Goal: Information Seeking & Learning: Learn about a topic

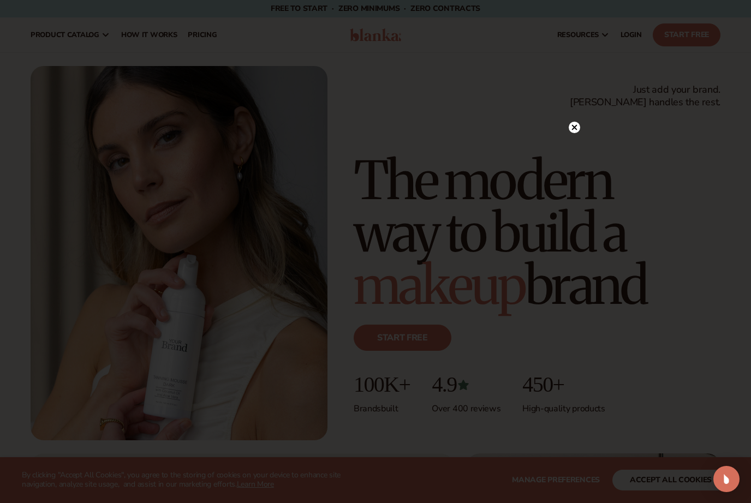
click at [571, 123] on circle at bounding box center [573, 127] width 11 height 11
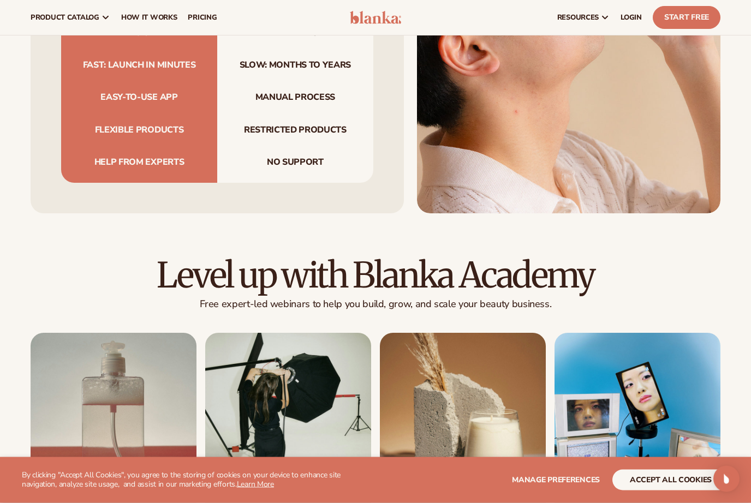
scroll to position [3440, 0]
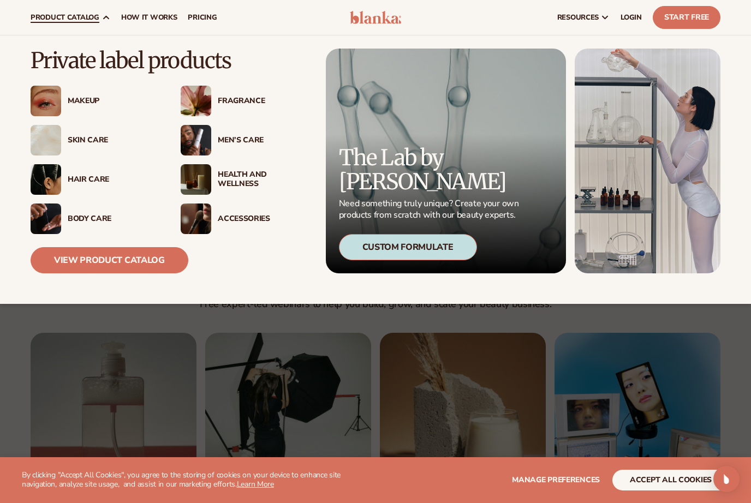
click at [253, 103] on div "Fragrance" at bounding box center [263, 101] width 91 height 9
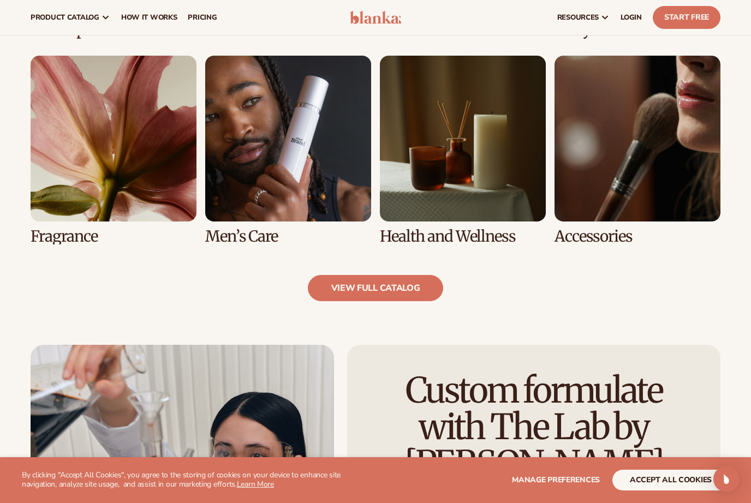
scroll to position [887, 0]
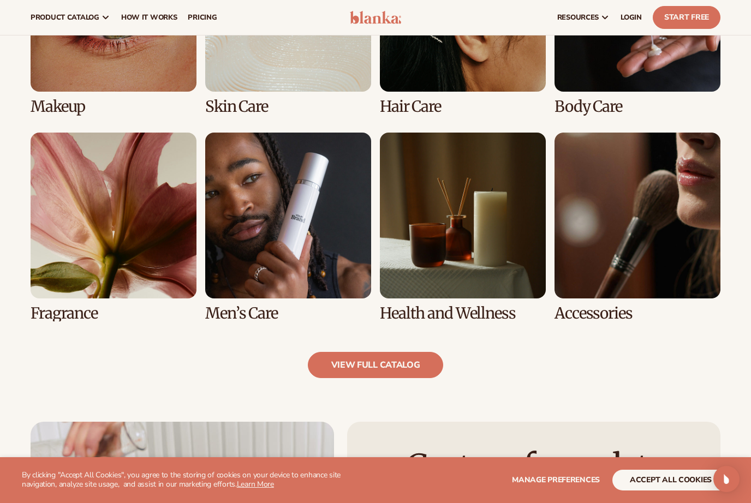
click at [257, 305] on link "6 / 8" at bounding box center [288, 227] width 166 height 189
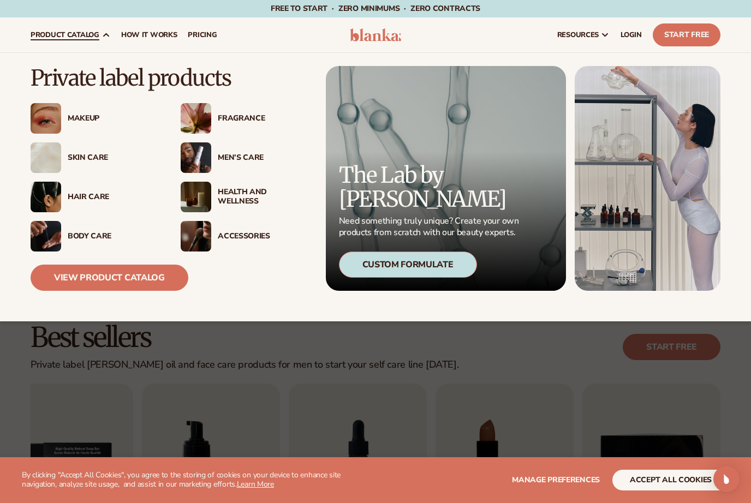
click at [89, 118] on div "Makeup" at bounding box center [113, 118] width 91 height 9
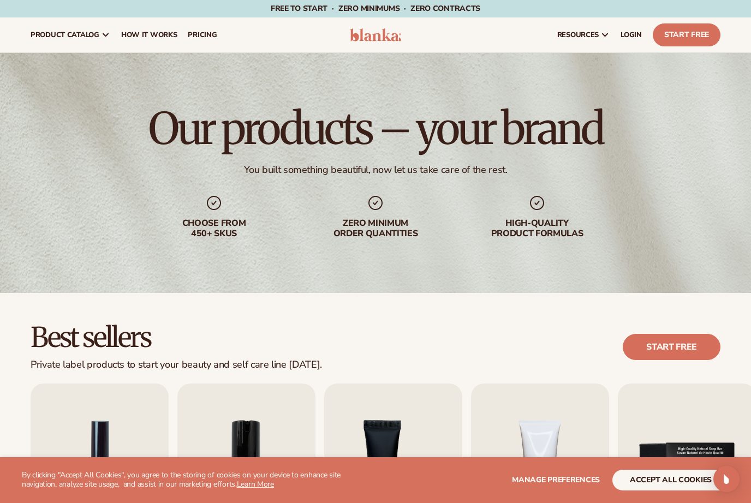
click at [380, 32] on img at bounding box center [375, 34] width 51 height 13
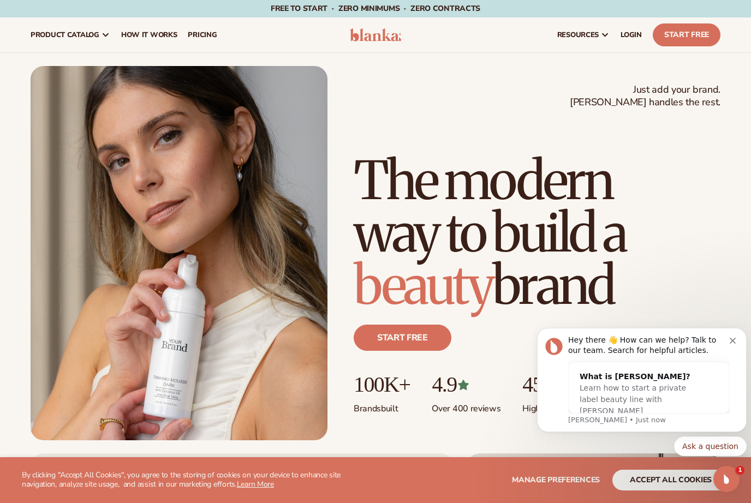
click at [730, 342] on icon "Dismiss notification" at bounding box center [732, 341] width 6 height 6
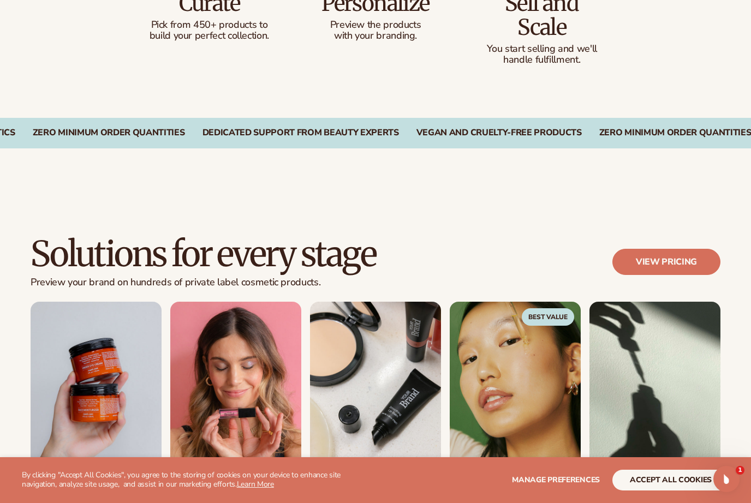
scroll to position [774, 0]
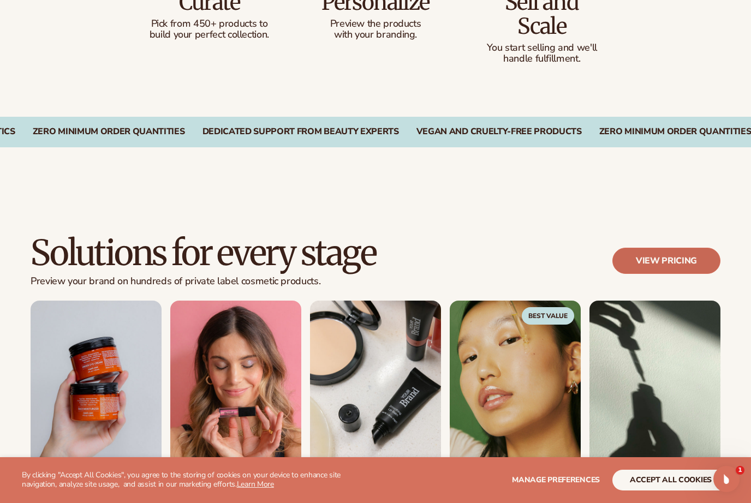
click at [664, 262] on link "View pricing" at bounding box center [666, 261] width 108 height 26
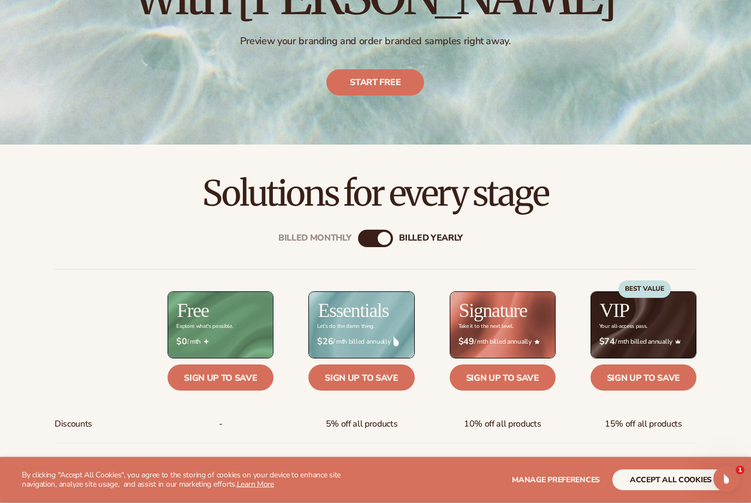
scroll to position [185, 0]
click at [384, 236] on div "billed Yearly" at bounding box center [383, 238] width 13 height 13
click at [379, 245] on div "Billed Monthly billed Yearly" at bounding box center [375, 238] width 35 height 17
click at [364, 233] on div "Billed Monthly" at bounding box center [364, 238] width 13 height 13
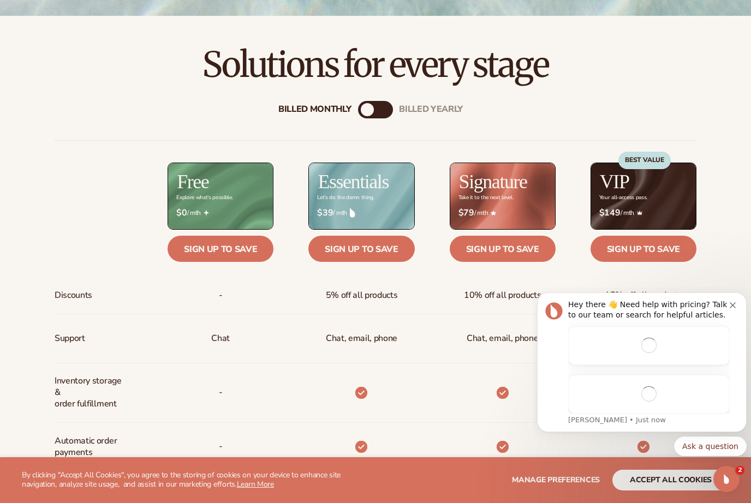
scroll to position [0, 0]
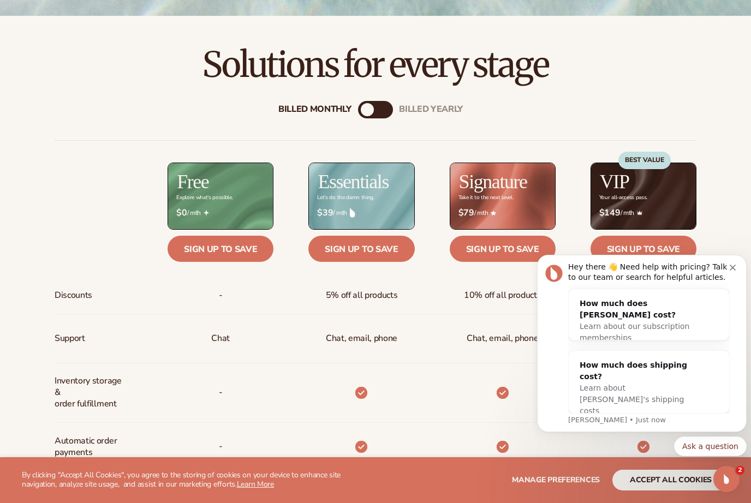
click at [721, 274] on div "Hey there 👋 Need help with pricing? Talk to our team or search for helpful arti…" at bounding box center [648, 272] width 161 height 21
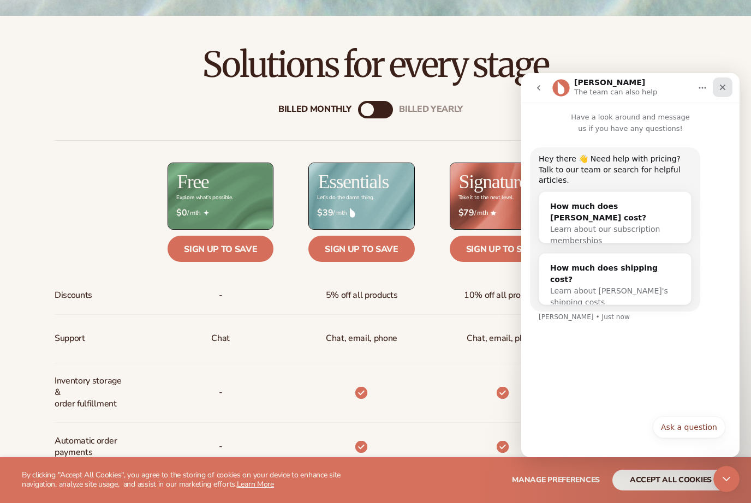
click at [723, 89] on icon "Close" at bounding box center [722, 88] width 6 height 6
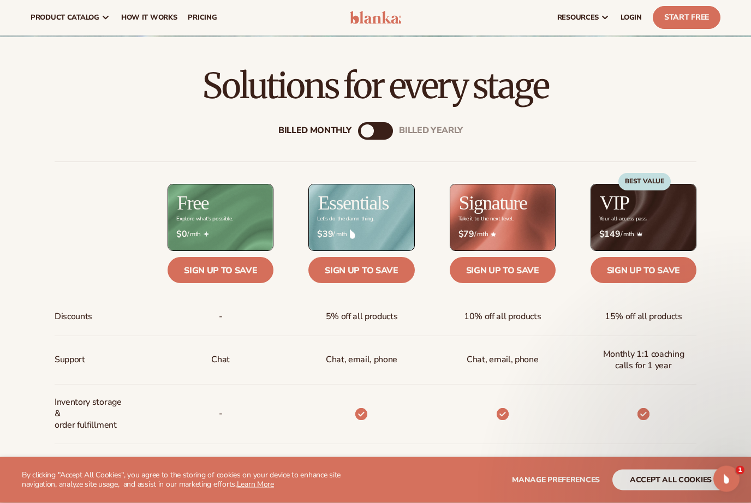
scroll to position [292, 0]
click at [373, 130] on div "Billed Monthly" at bounding box center [367, 130] width 13 height 13
click at [380, 130] on div "billed Yearly" at bounding box center [386, 130] width 13 height 13
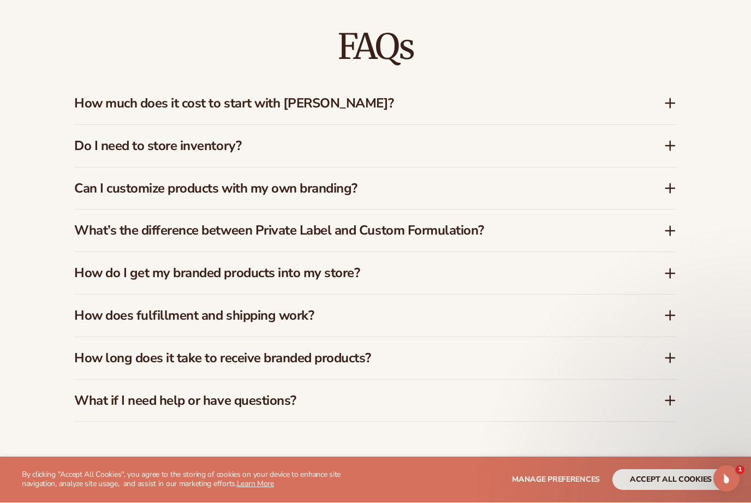
scroll to position [1546, 0]
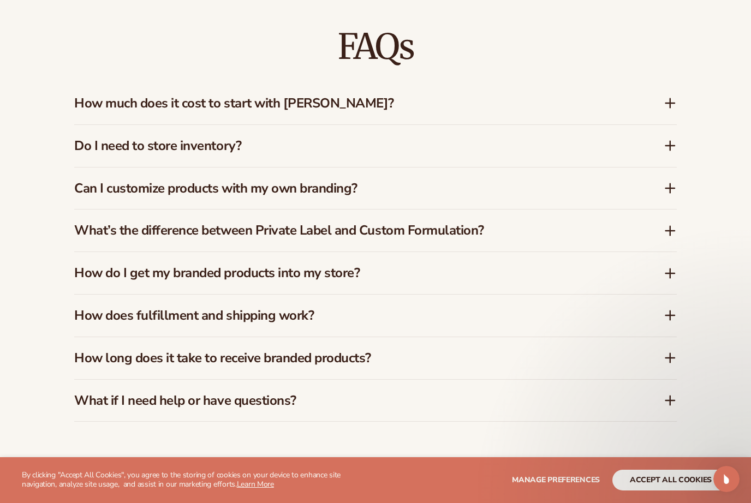
click at [668, 103] on icon at bounding box center [669, 103] width 9 height 0
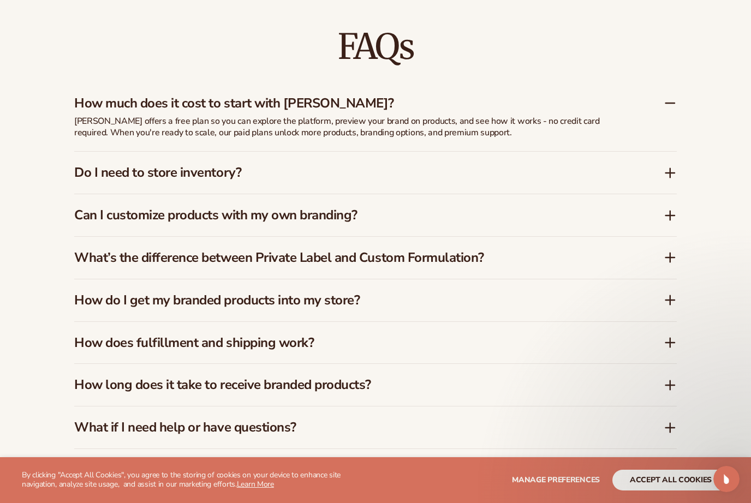
click at [667, 173] on icon at bounding box center [669, 173] width 9 height 0
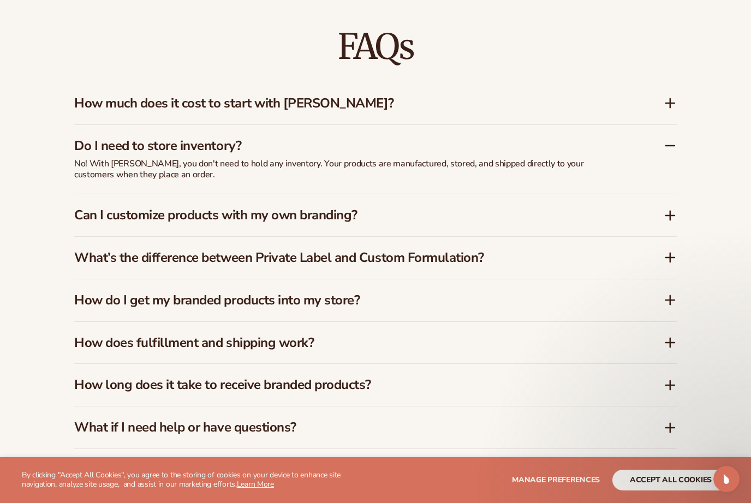
click at [663, 207] on div "Can I customize products with my own branding?" at bounding box center [368, 215] width 589 height 16
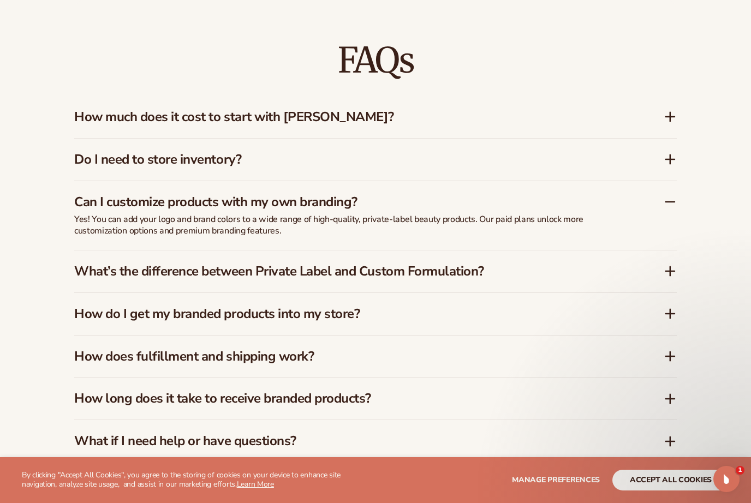
scroll to position [1539, 0]
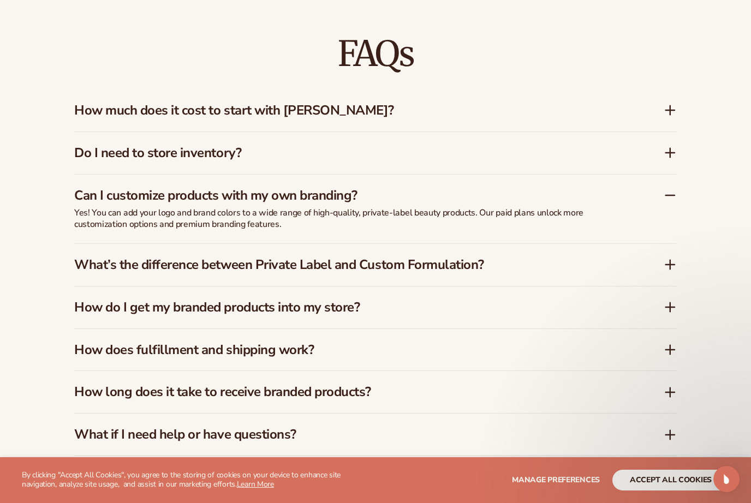
click at [671, 189] on icon at bounding box center [669, 195] width 13 height 13
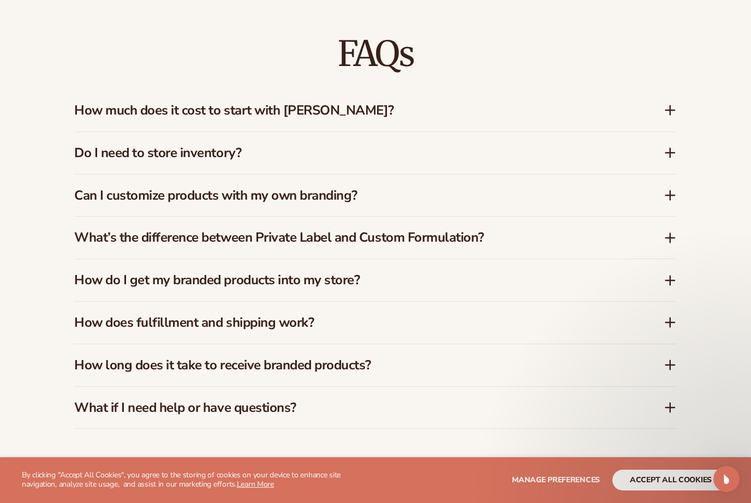
click at [664, 232] on div "What’s the difference between Private Label and Custom Formulation?" at bounding box center [375, 238] width 602 height 42
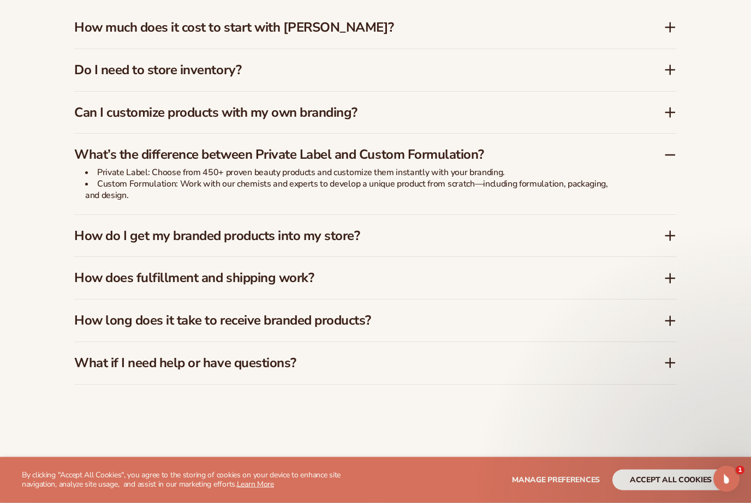
scroll to position [1622, 0]
click at [667, 229] on icon at bounding box center [669, 235] width 13 height 13
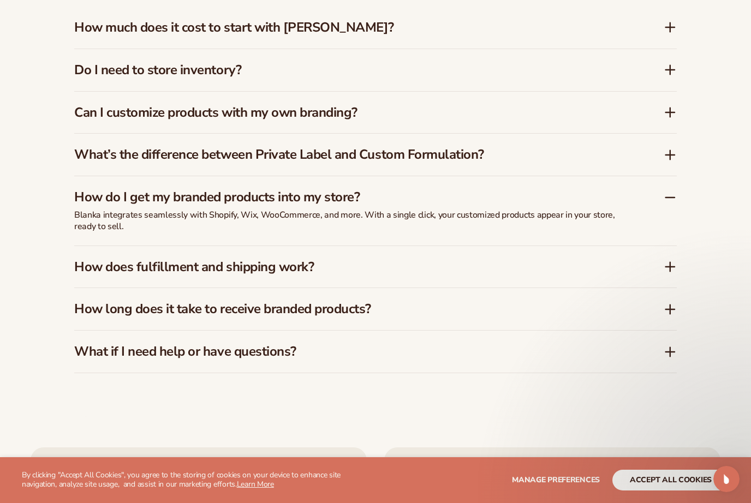
click at [676, 303] on icon at bounding box center [669, 309] width 13 height 13
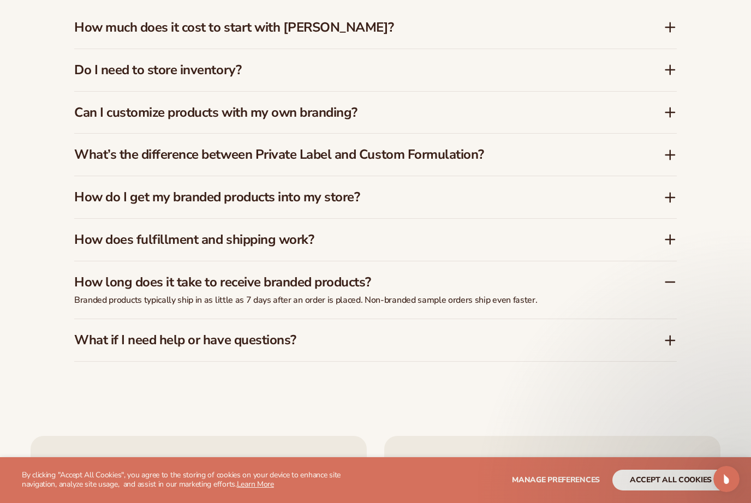
click at [656, 334] on div "What if I need help or have questions?" at bounding box center [375, 340] width 602 height 42
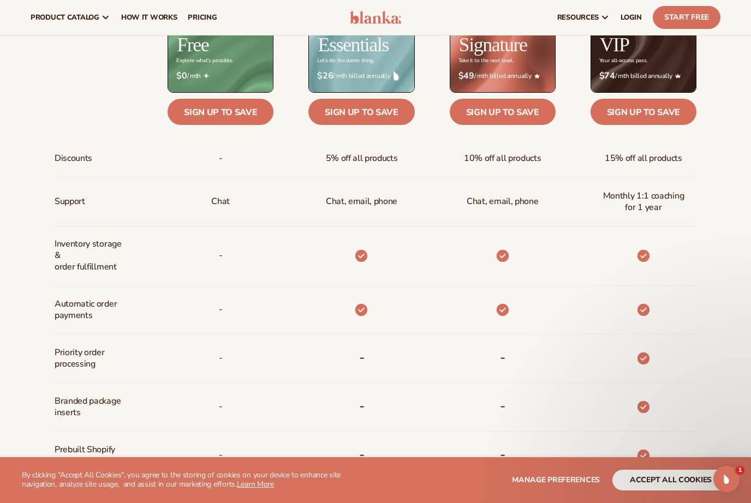
scroll to position [0, 0]
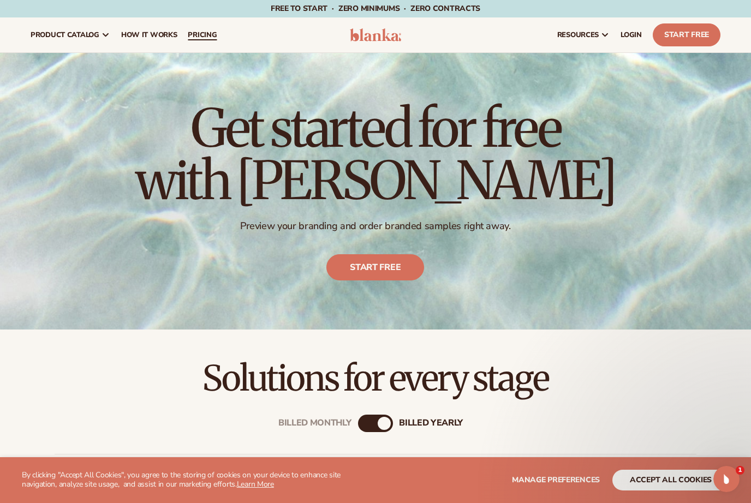
click at [195, 39] on span "pricing" at bounding box center [202, 35] width 29 height 9
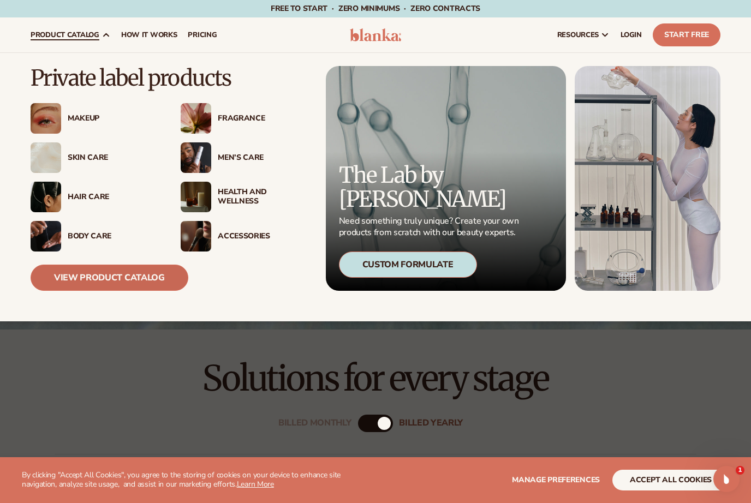
click at [162, 271] on link "View Product Catalog" at bounding box center [110, 278] width 158 height 26
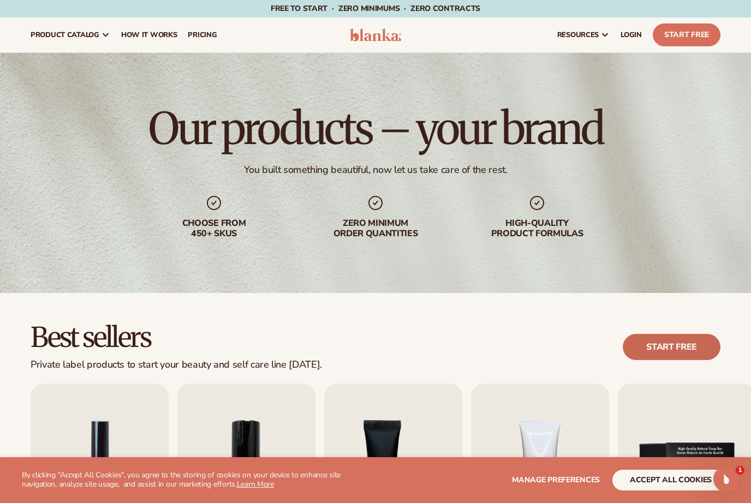
click at [683, 346] on link "Start free" at bounding box center [671, 347] width 98 height 26
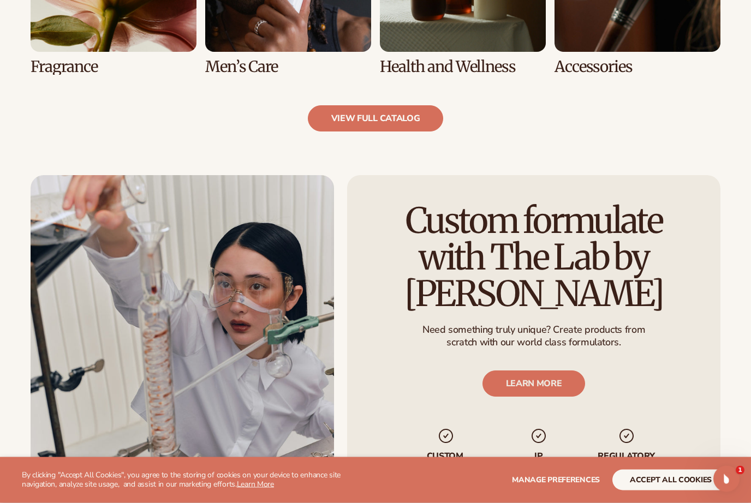
scroll to position [1138, 0]
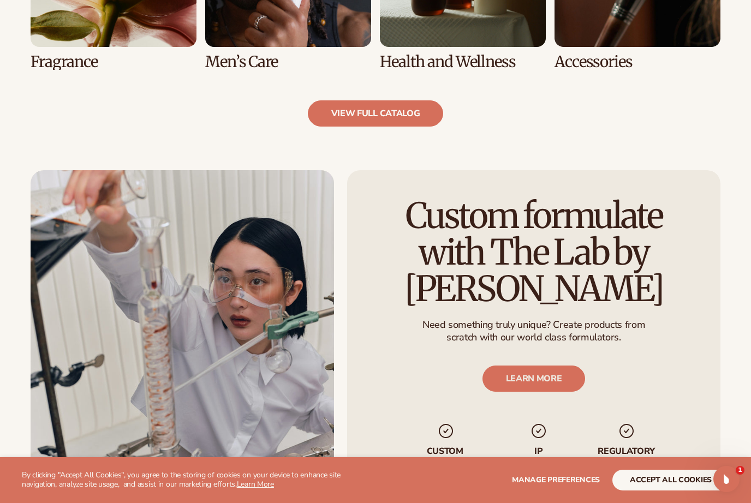
click at [674, 490] on button "accept all cookies" at bounding box center [670, 480] width 117 height 21
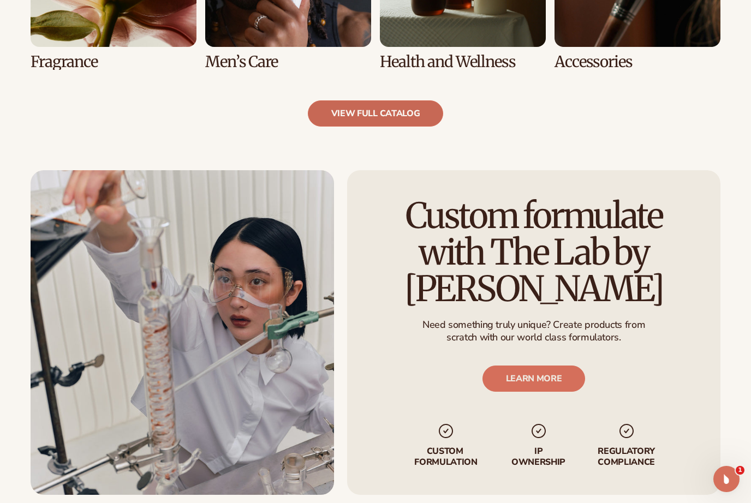
click at [408, 113] on link "view full catalog" at bounding box center [376, 113] width 136 height 26
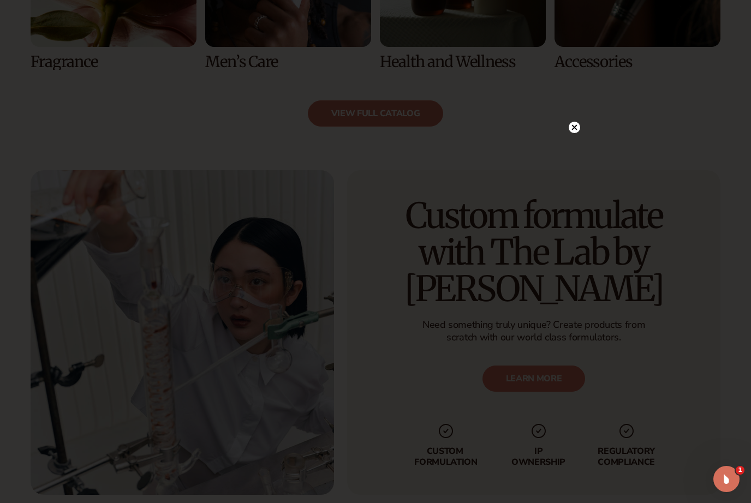
scroll to position [1156, 0]
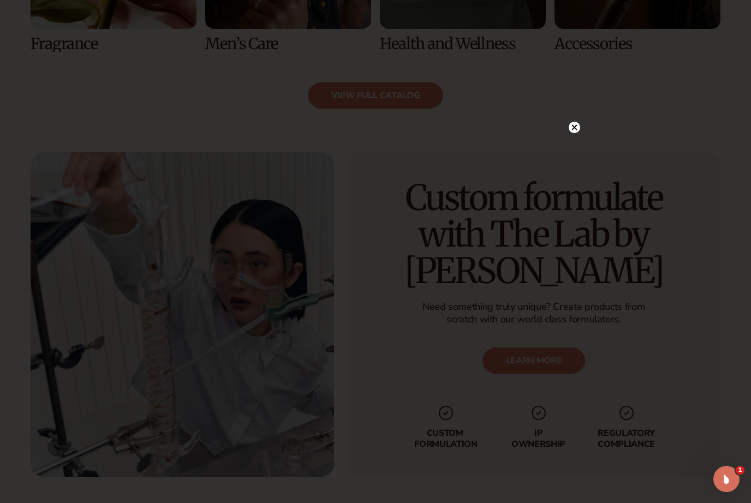
click at [579, 122] on icon at bounding box center [573, 127] width 11 height 11
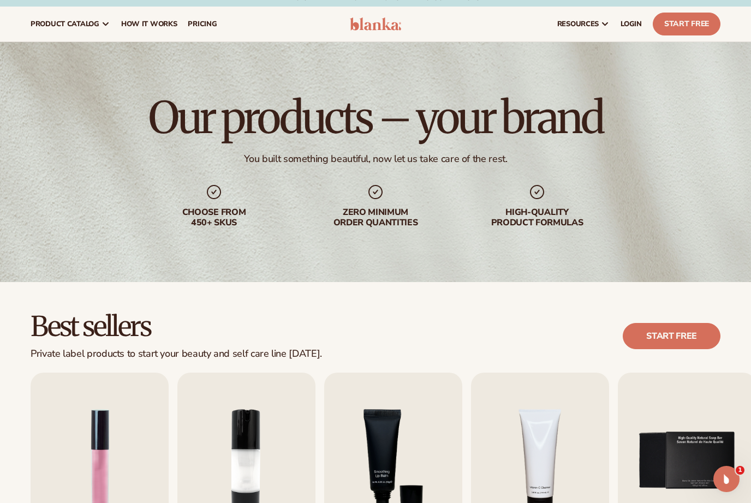
scroll to position [0, 0]
